Goal: Use online tool/utility: Utilize a website feature to perform a specific function

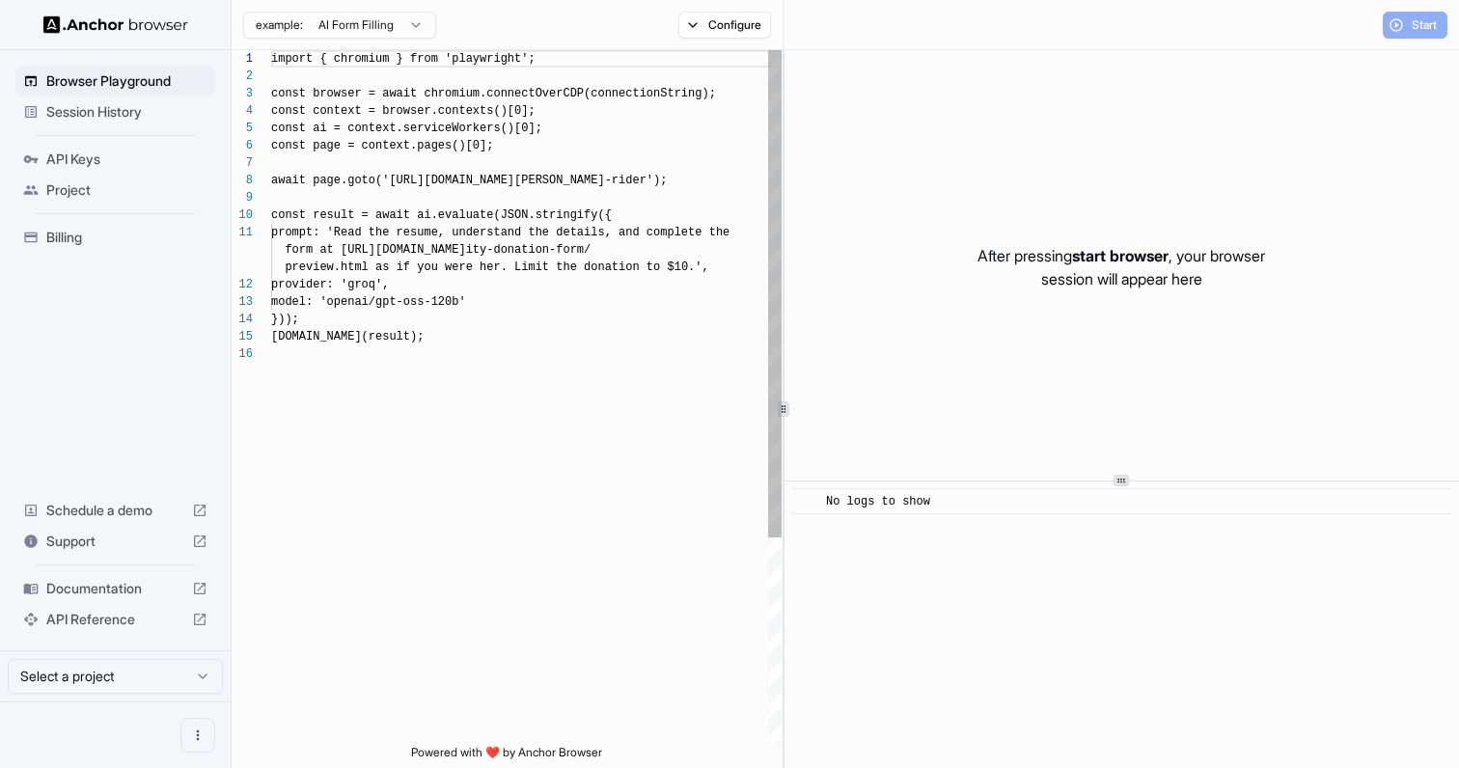
scroll to position [174, 0]
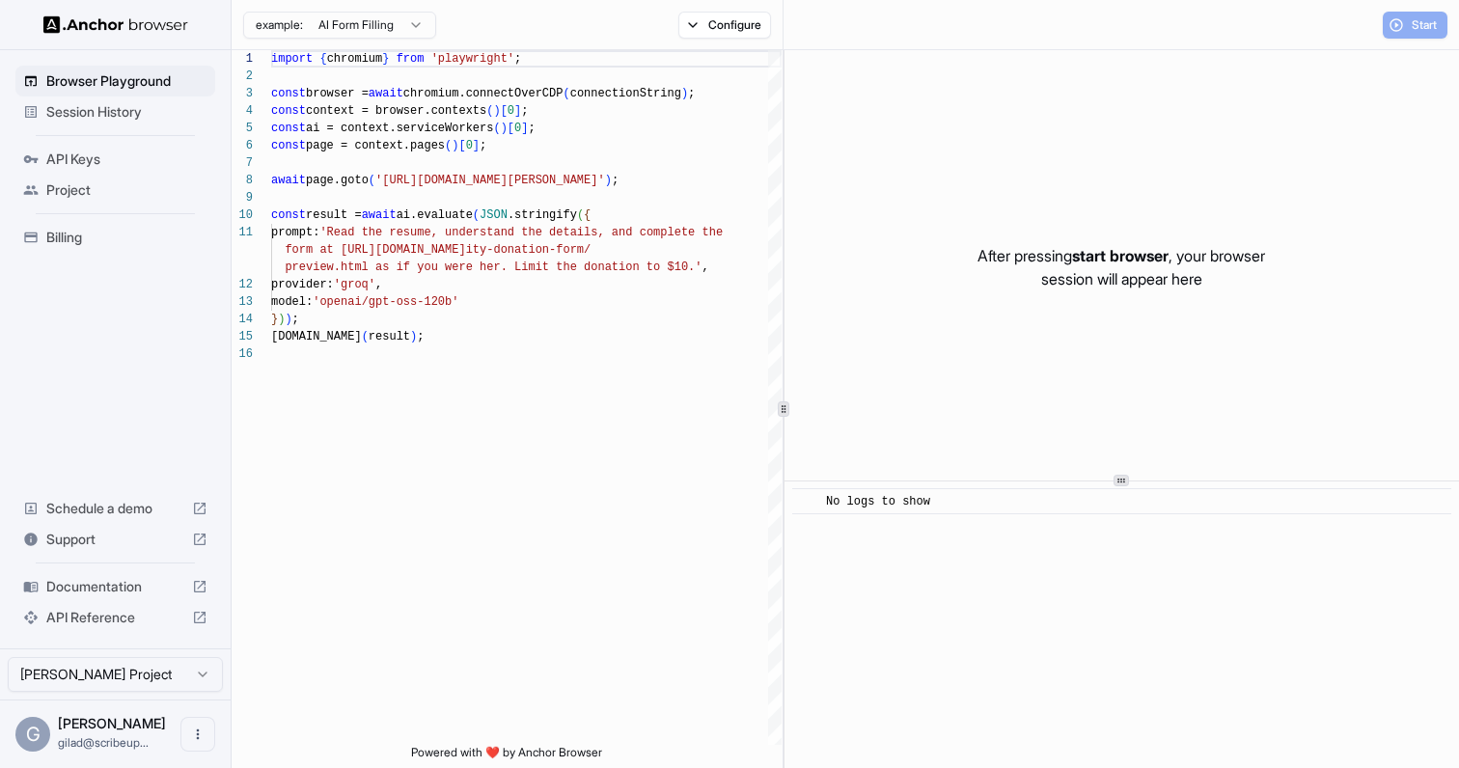
click at [177, 153] on span "API Keys" at bounding box center [126, 159] width 161 height 19
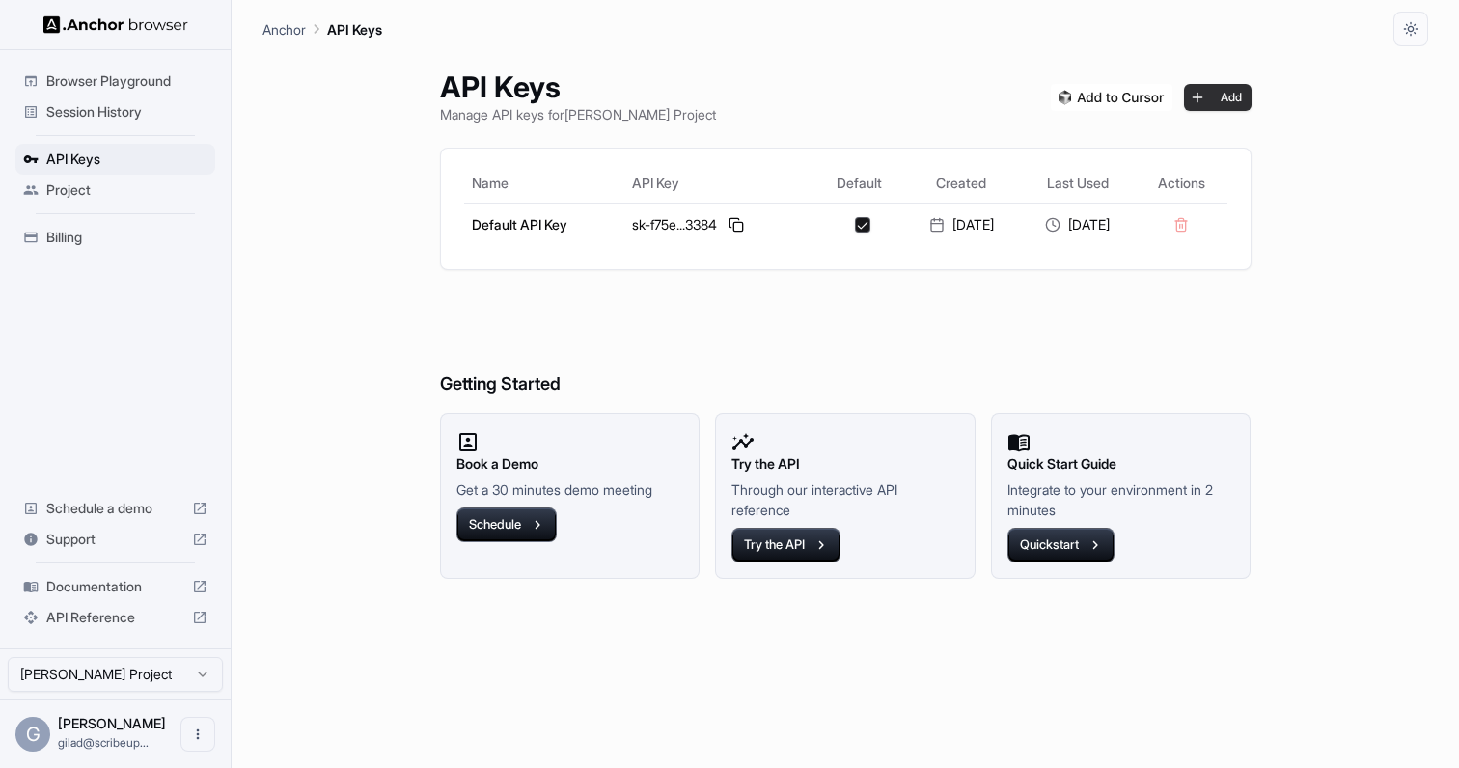
click at [1245, 87] on button "Add" at bounding box center [1218, 97] width 68 height 27
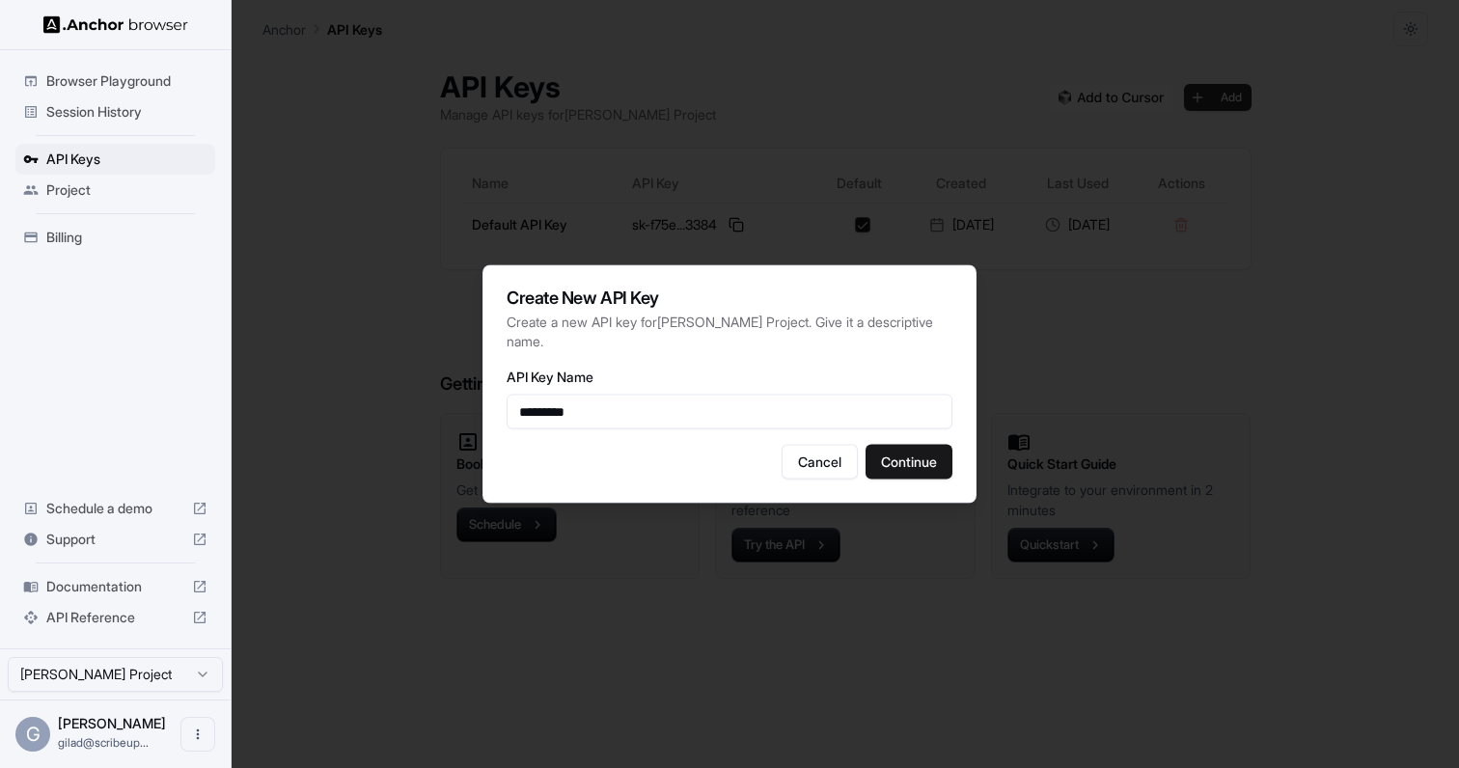
type input "*********"
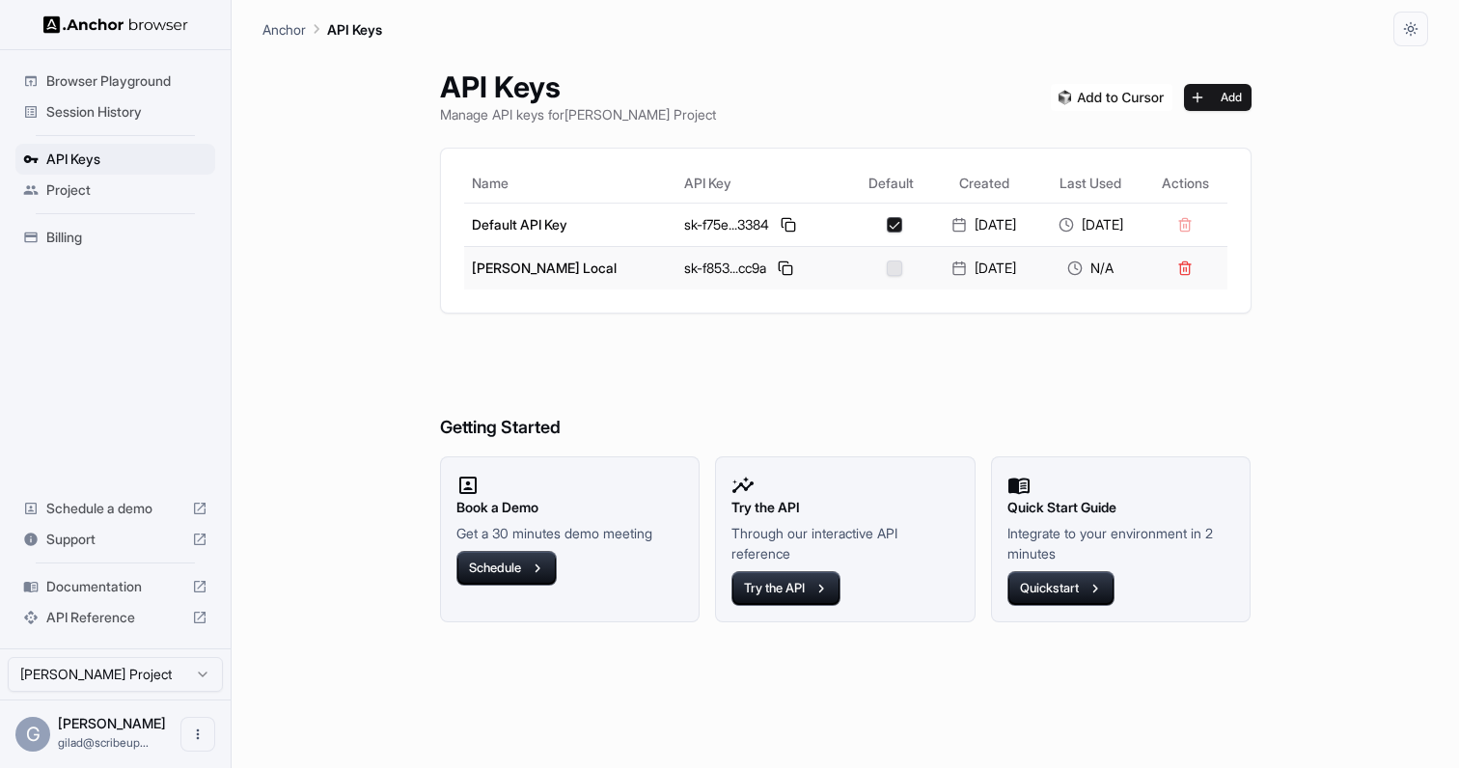
click at [684, 269] on div "sk-f853...cc9a" at bounding box center [763, 268] width 158 height 23
click at [774, 271] on button at bounding box center [785, 268] width 23 height 23
click at [549, 396] on h6 "Getting Started" at bounding box center [845, 389] width 811 height 105
click at [185, 81] on span "Browser Playground" at bounding box center [126, 80] width 161 height 19
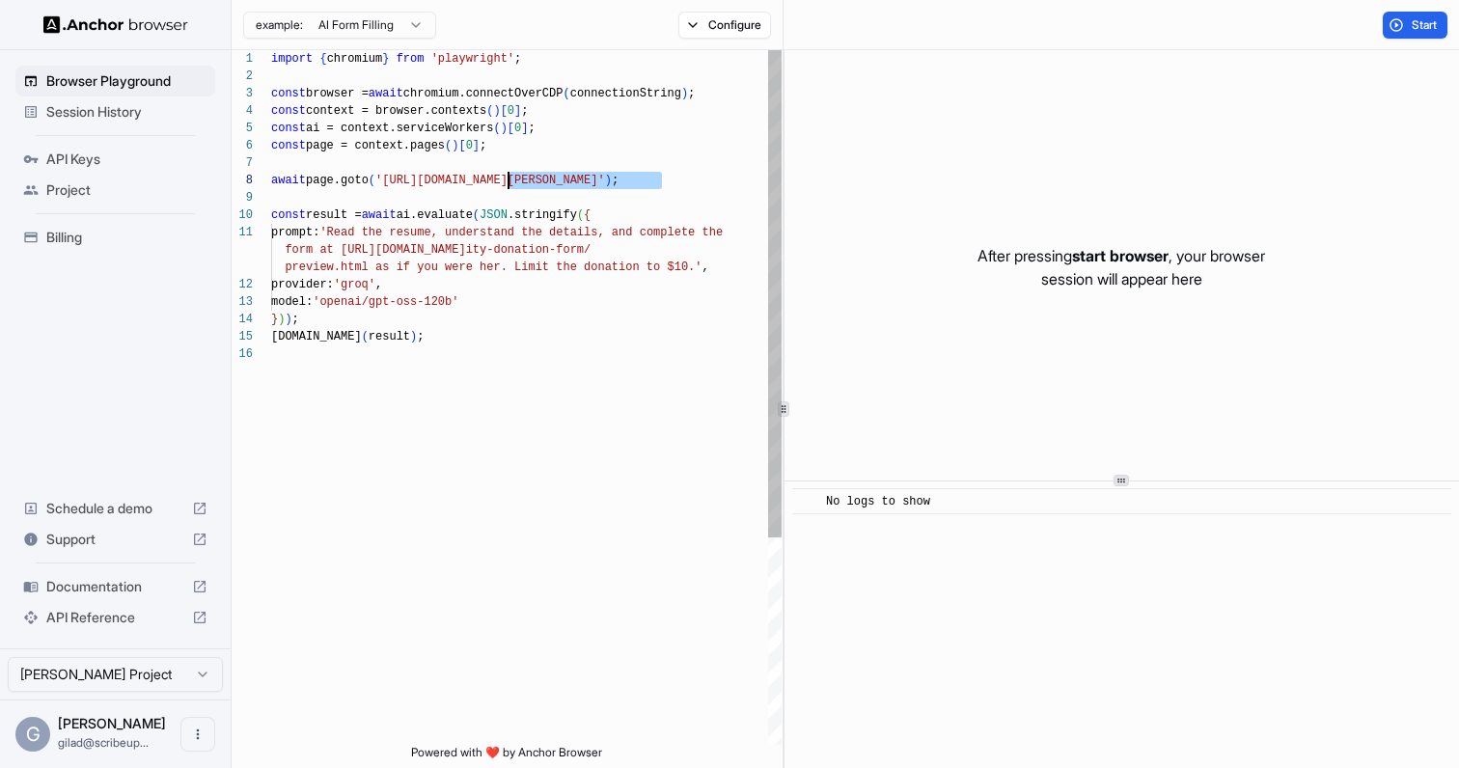
scroll to position [122, 0]
drag, startPoint x: 653, startPoint y: 182, endPoint x: 390, endPoint y: 181, distance: 263.3
click at [390, 181] on div "import { chromium } from 'playwright' ; const browser = await chromium.connectO…" at bounding box center [526, 545] width 510 height 990
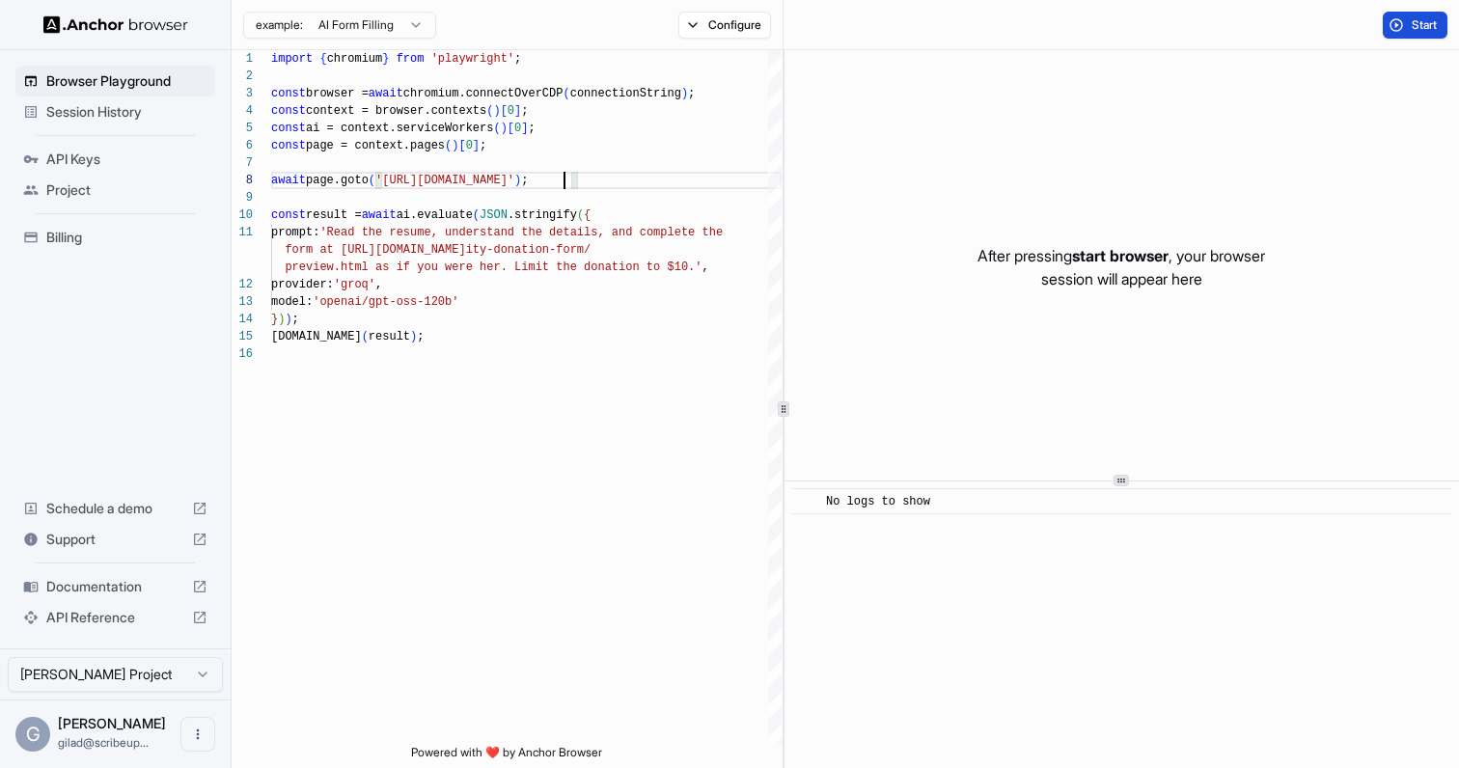
click at [1403, 26] on button "Start" at bounding box center [1414, 25] width 65 height 27
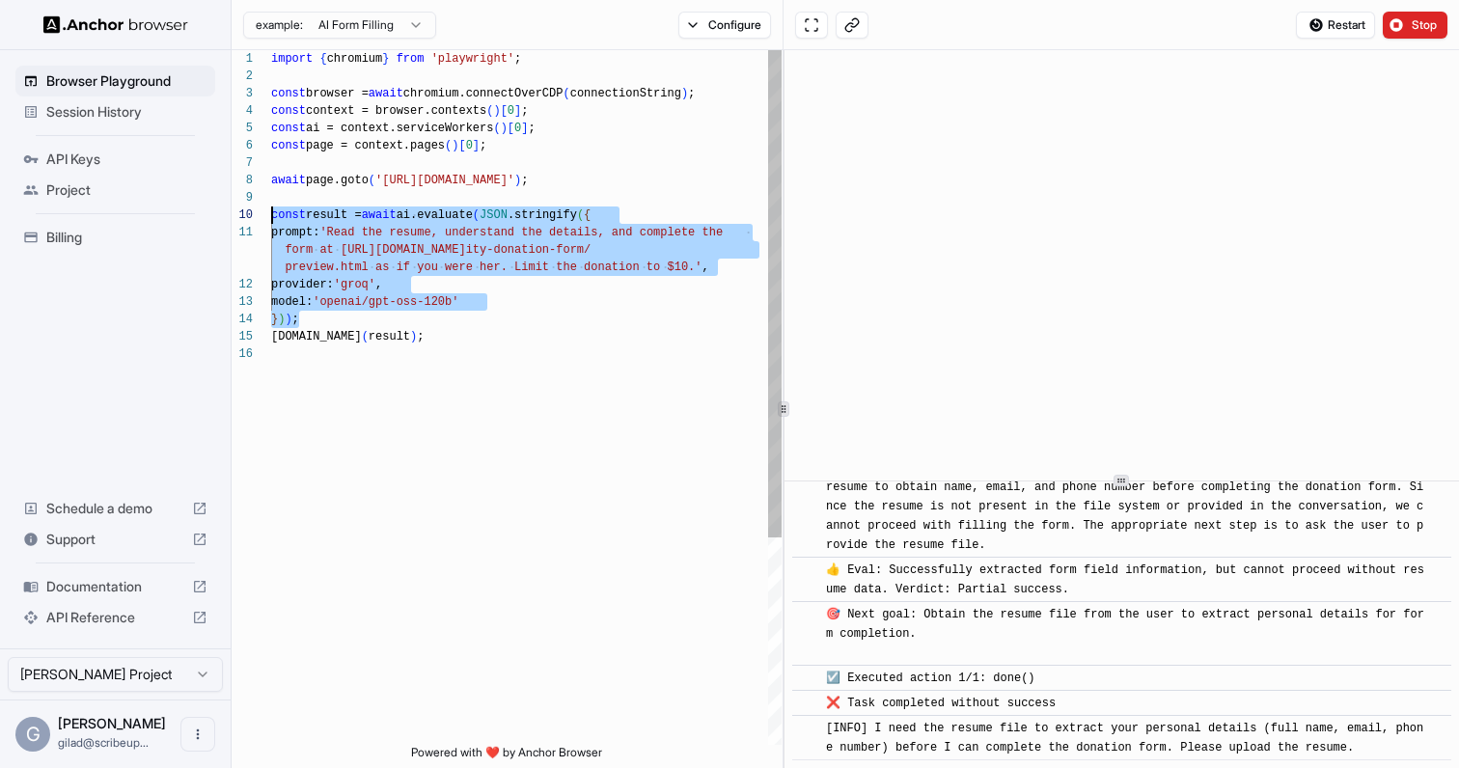
scroll to position [156, 0]
drag, startPoint x: 325, startPoint y: 315, endPoint x: 234, endPoint y: 221, distance: 131.0
click at [271, 221] on div "import { chromium } from 'playwright' ; const browser = await chromium.connectO…" at bounding box center [526, 545] width 510 height 990
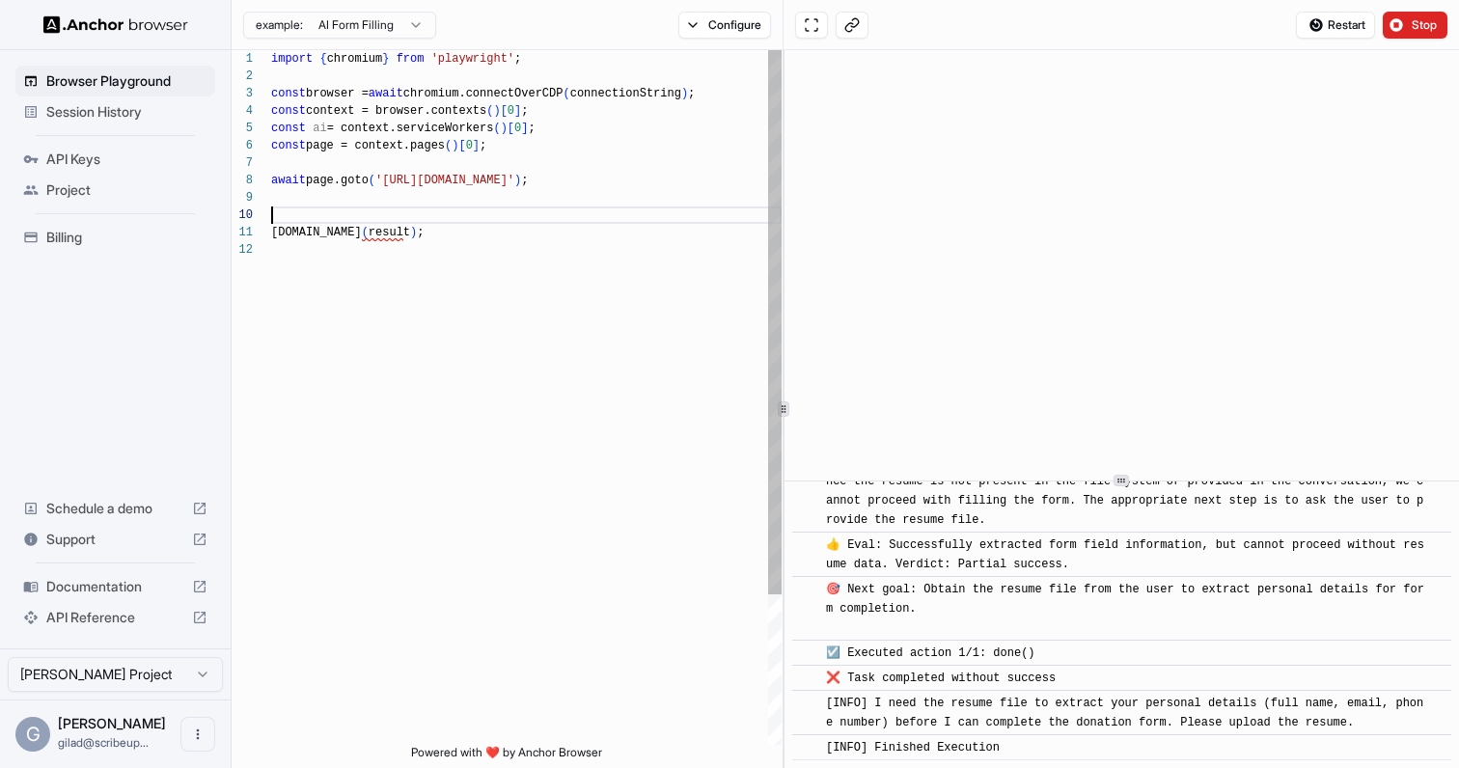
type textarea "**********"
click at [417, 238] on div "import { chromium } from 'playwright' ; const browser = await chromium.connectO…" at bounding box center [526, 493] width 510 height 886
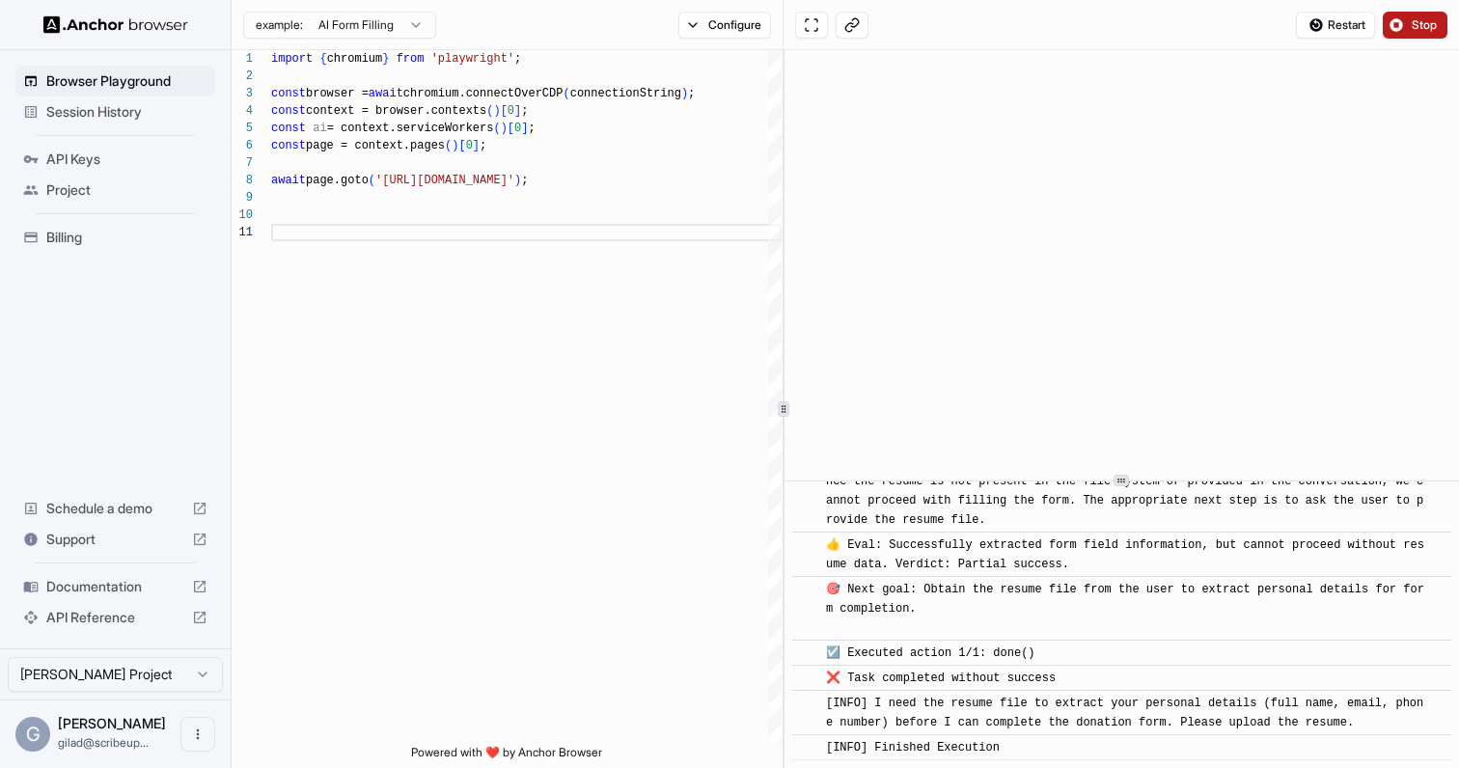
click at [1427, 26] on span "Stop" at bounding box center [1424, 24] width 27 height 15
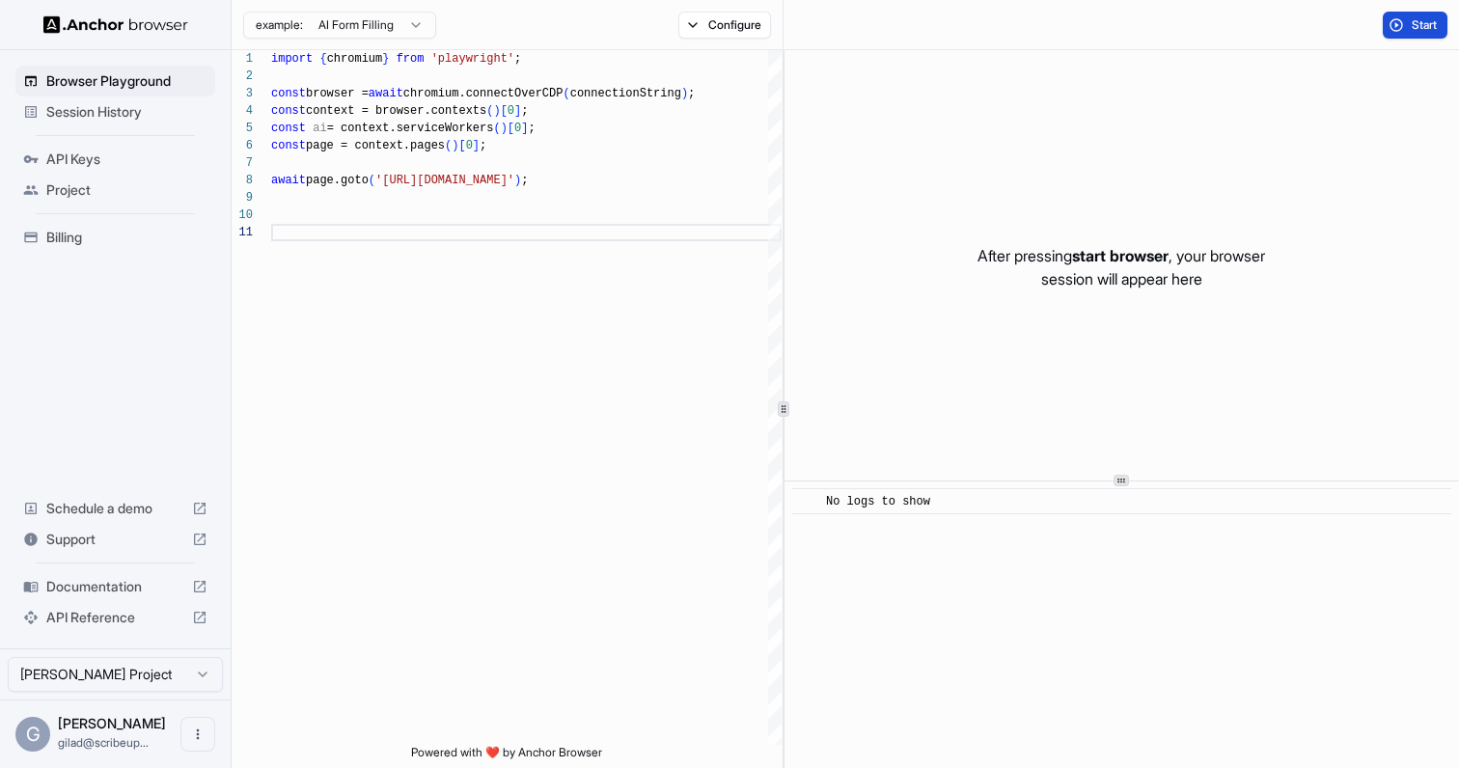
click at [1405, 21] on button "Start" at bounding box center [1414, 25] width 65 height 27
click at [1405, 23] on button "Start" at bounding box center [1414, 25] width 65 height 27
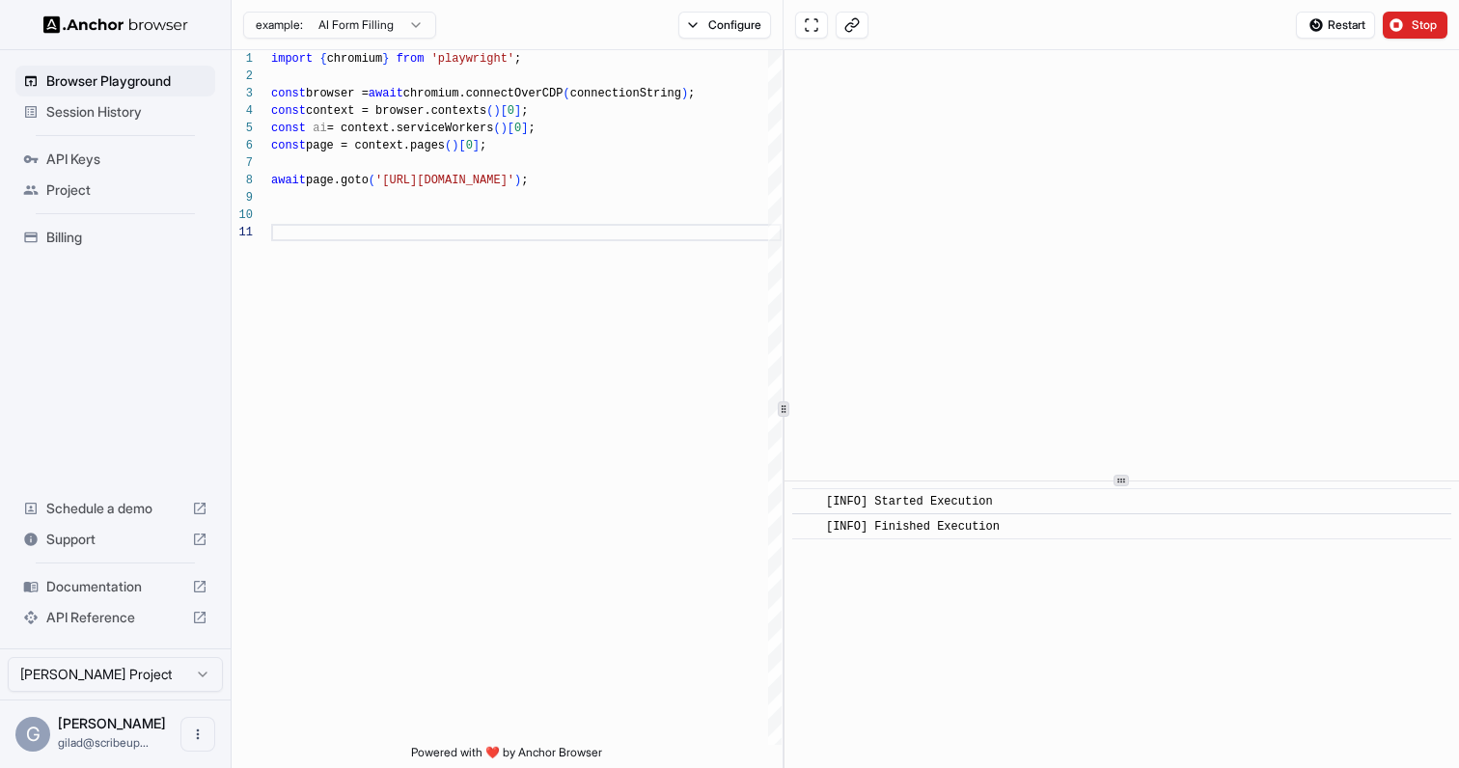
click at [704, 41] on div "example: AI Form Filling Configure" at bounding box center [508, 25] width 552 height 50
click at [700, 21] on button "Configure" at bounding box center [725, 25] width 94 height 27
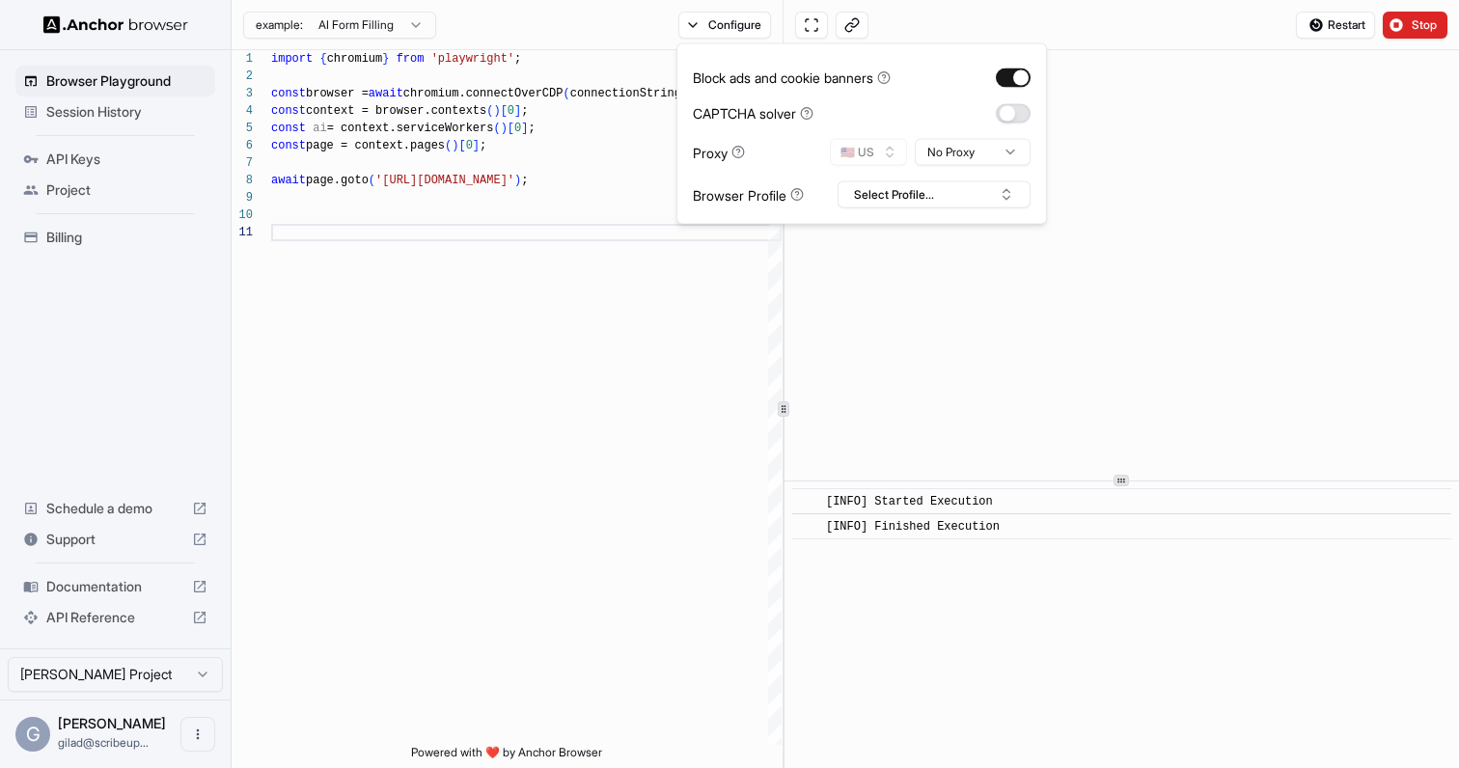
click at [1009, 109] on button "button" at bounding box center [1012, 112] width 35 height 19
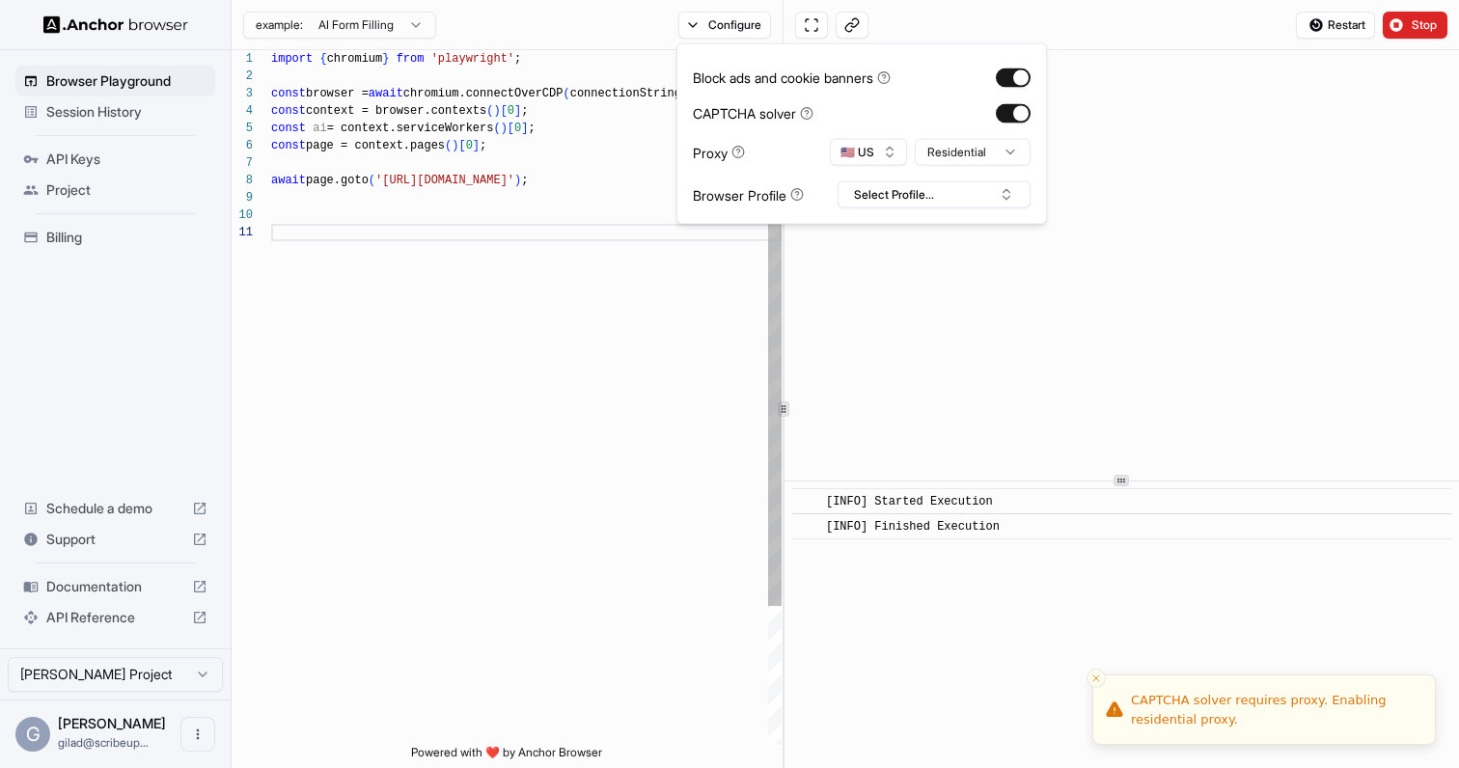
click at [657, 415] on div "import { chromium } from 'playwright' ; const browser = await chromium.connectO…" at bounding box center [526, 484] width 510 height 868
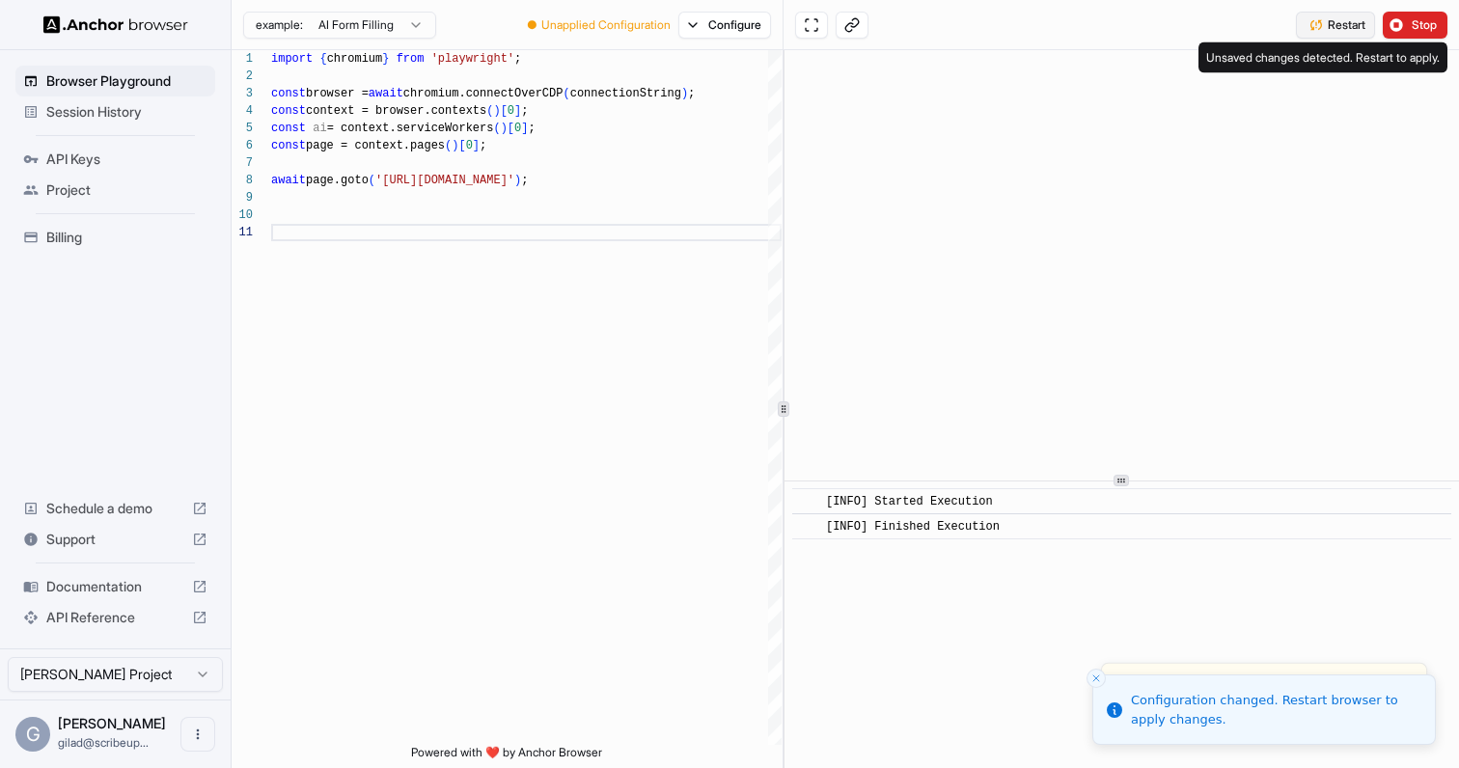
click at [1342, 30] on span "Restart" at bounding box center [1346, 24] width 38 height 15
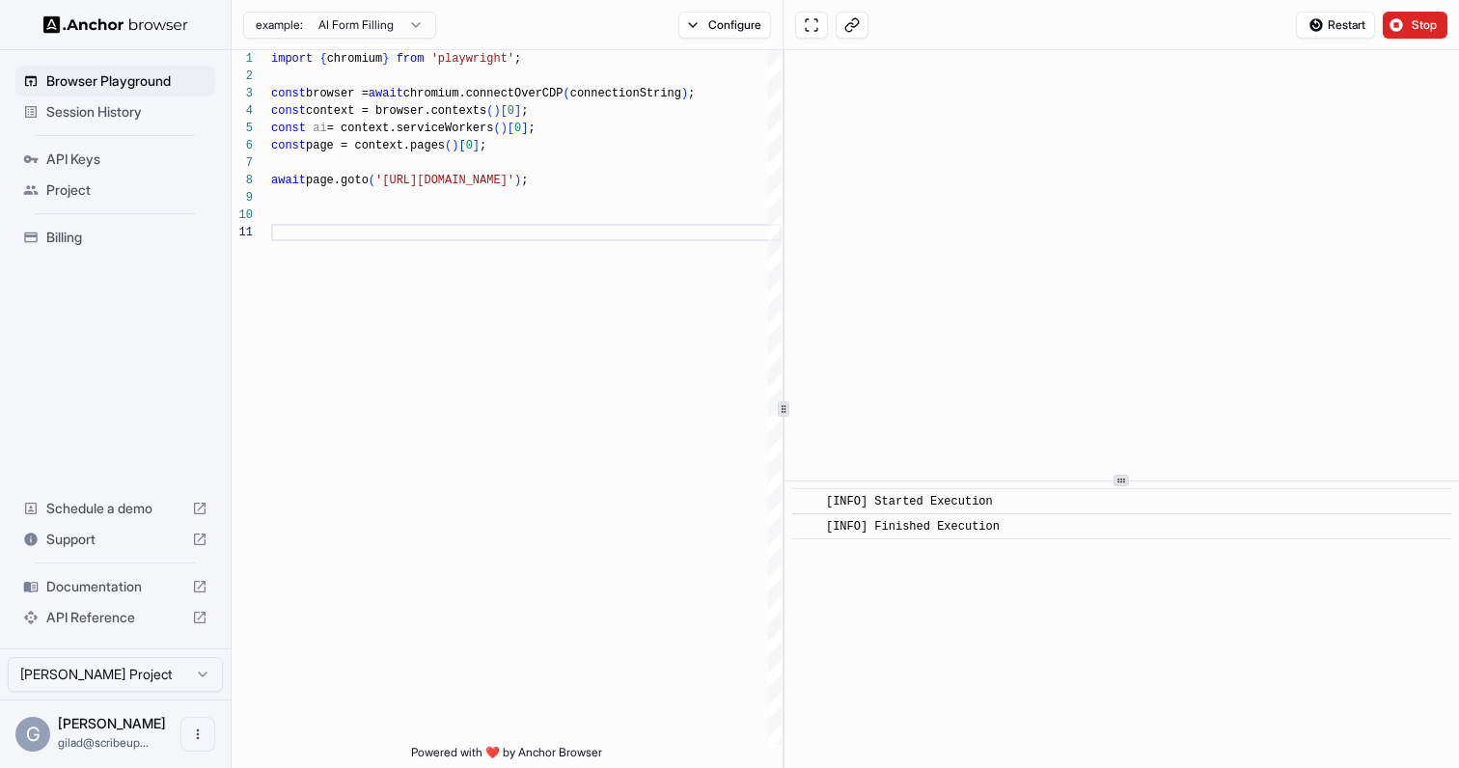
click at [109, 727] on span "[PERSON_NAME]" at bounding box center [112, 723] width 108 height 16
click at [183, 734] on button "Open menu" at bounding box center [197, 734] width 35 height 35
click at [25, 750] on div at bounding box center [729, 384] width 1459 height 768
click at [41, 741] on div "G" at bounding box center [32, 734] width 35 height 35
click at [165, 192] on span "Project" at bounding box center [126, 189] width 161 height 19
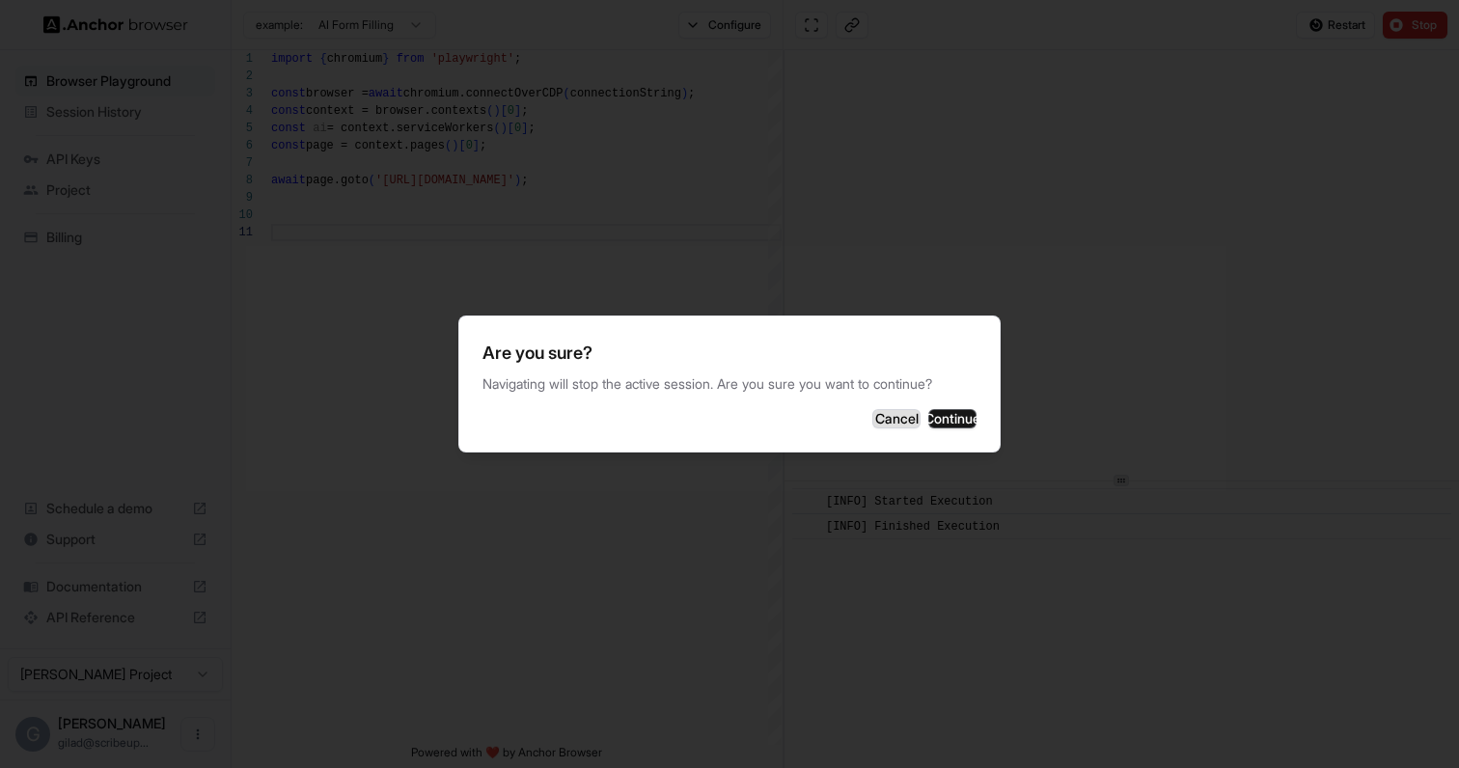
click at [872, 412] on button "Cancel" at bounding box center [896, 418] width 48 height 19
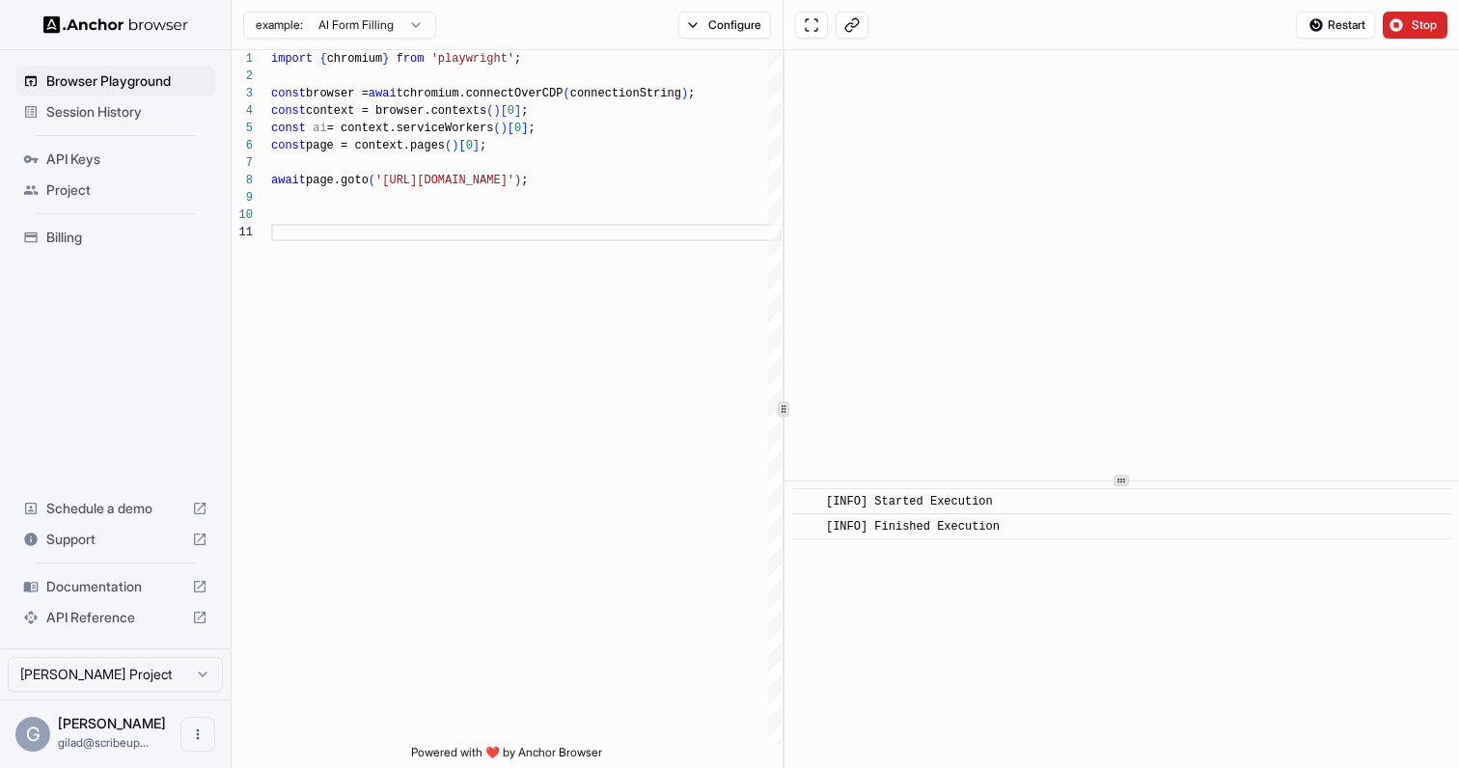
click at [137, 670] on html "Browser Playground Session History API Keys Project Billing Schedule a demo Sup…" at bounding box center [729, 384] width 1459 height 768
click at [118, 22] on img at bounding box center [115, 24] width 145 height 18
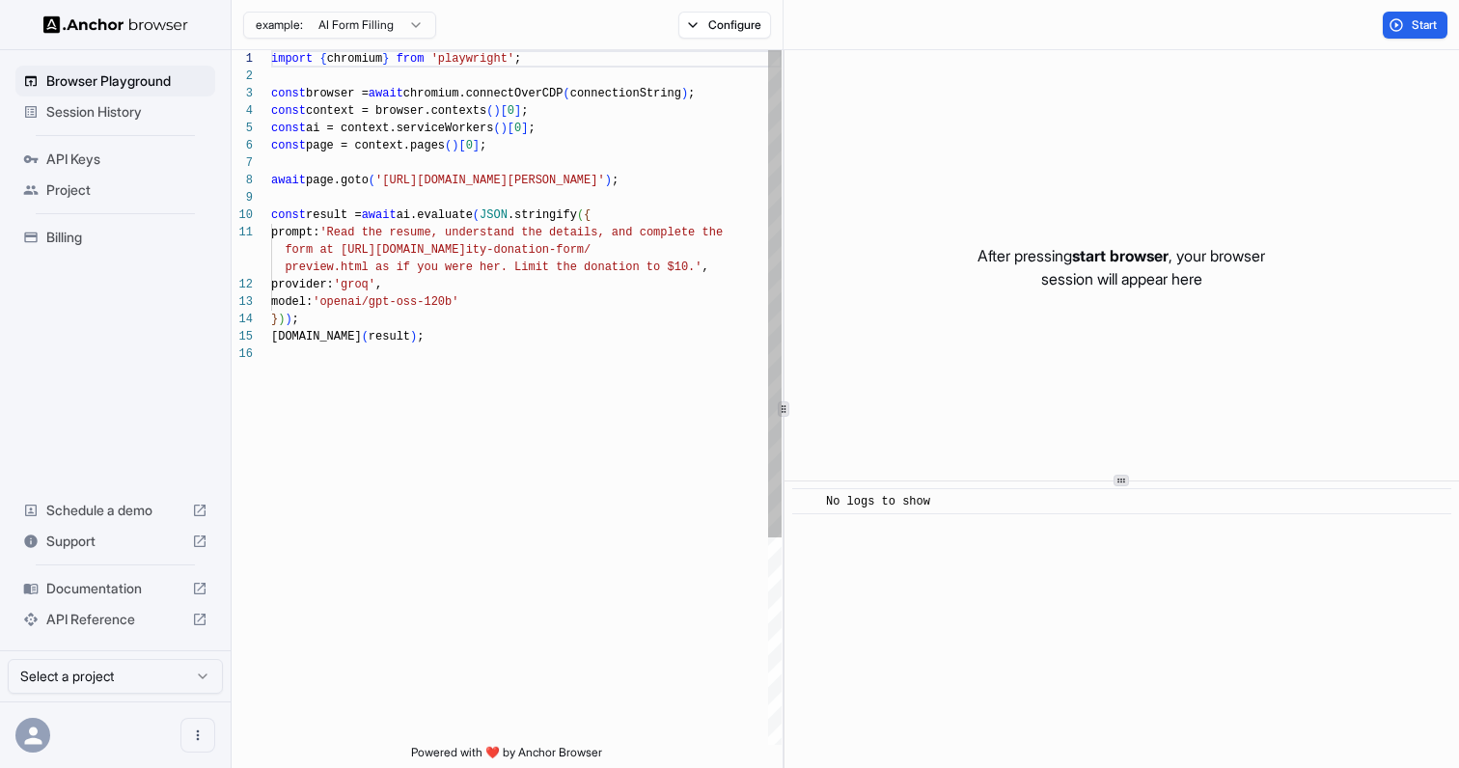
scroll to position [174, 0]
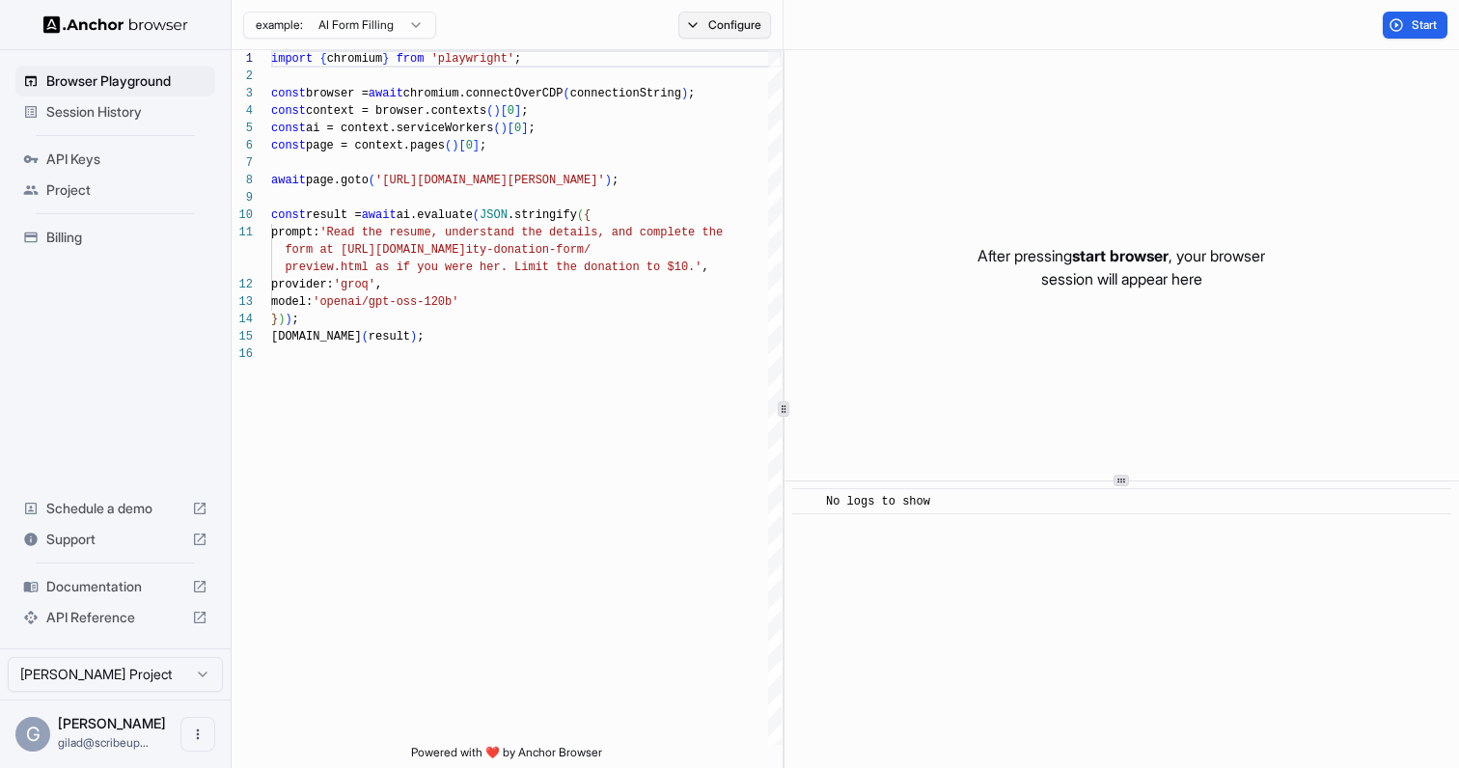
click at [723, 30] on button "Configure" at bounding box center [725, 25] width 94 height 27
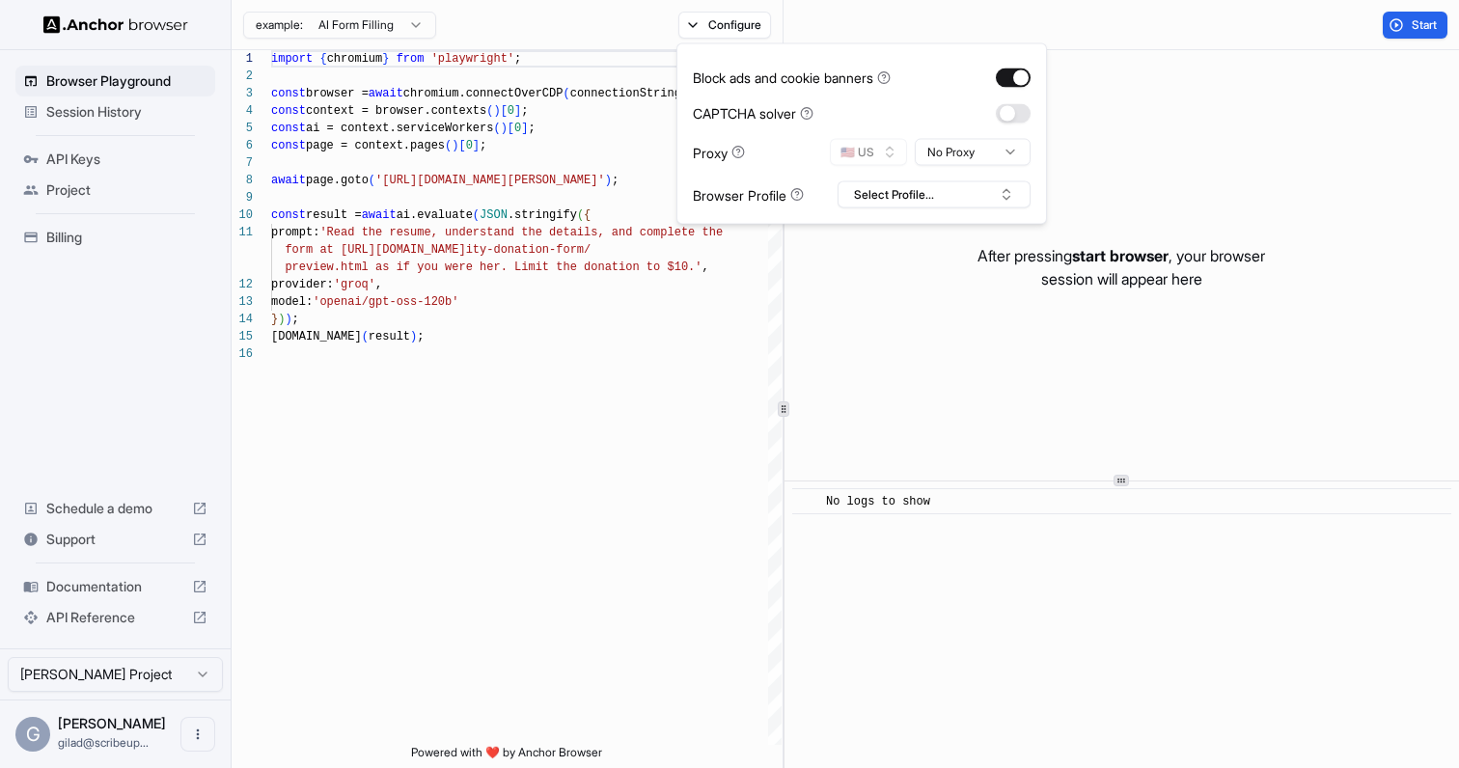
type button "on"
